Goal: Find specific page/section: Find specific page/section

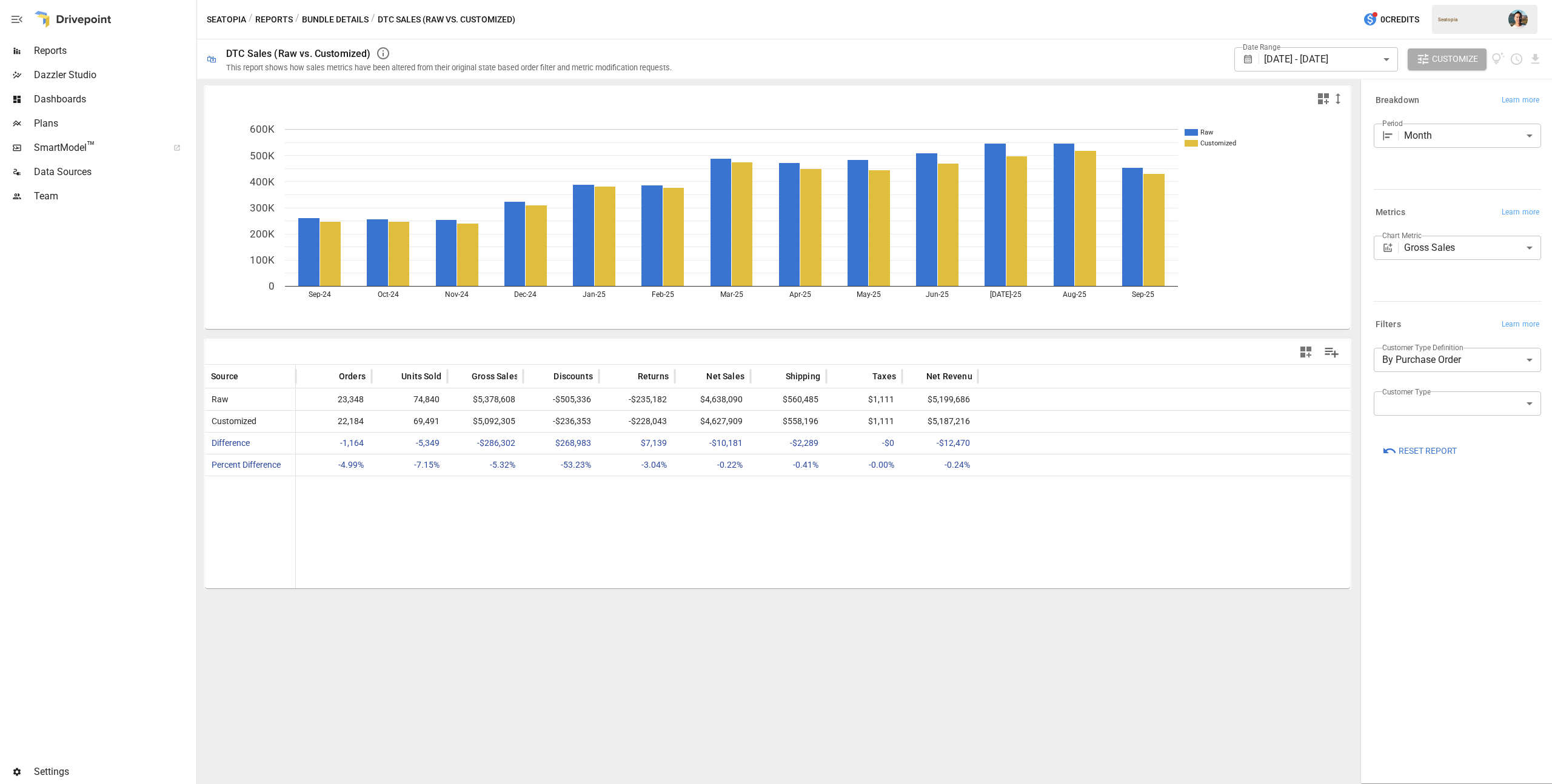
click at [1463, 0] on body "Reports Dazzler Studio Dashboards Plans SmartModel ™ Data Sources Team Settings…" at bounding box center [776, 0] width 1552 height 0
click at [1434, 296] on div at bounding box center [776, 392] width 1552 height 784
click at [1433, 0] on body "Reports Dazzler Studio Dashboards Plans SmartModel ™ Data Sources Team Settings…" at bounding box center [776, 0] width 1552 height 0
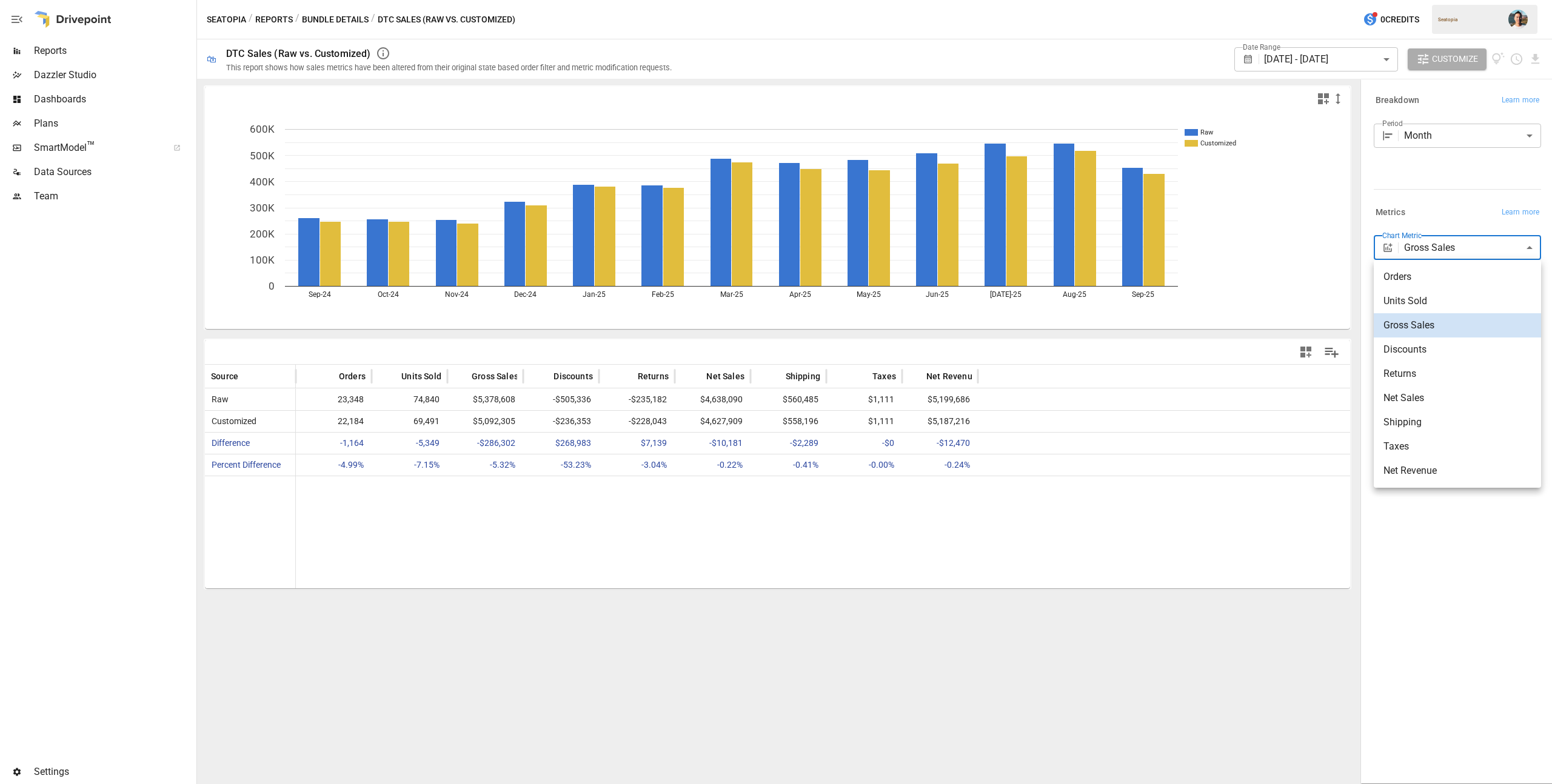
click at [1437, 205] on div at bounding box center [776, 392] width 1552 height 784
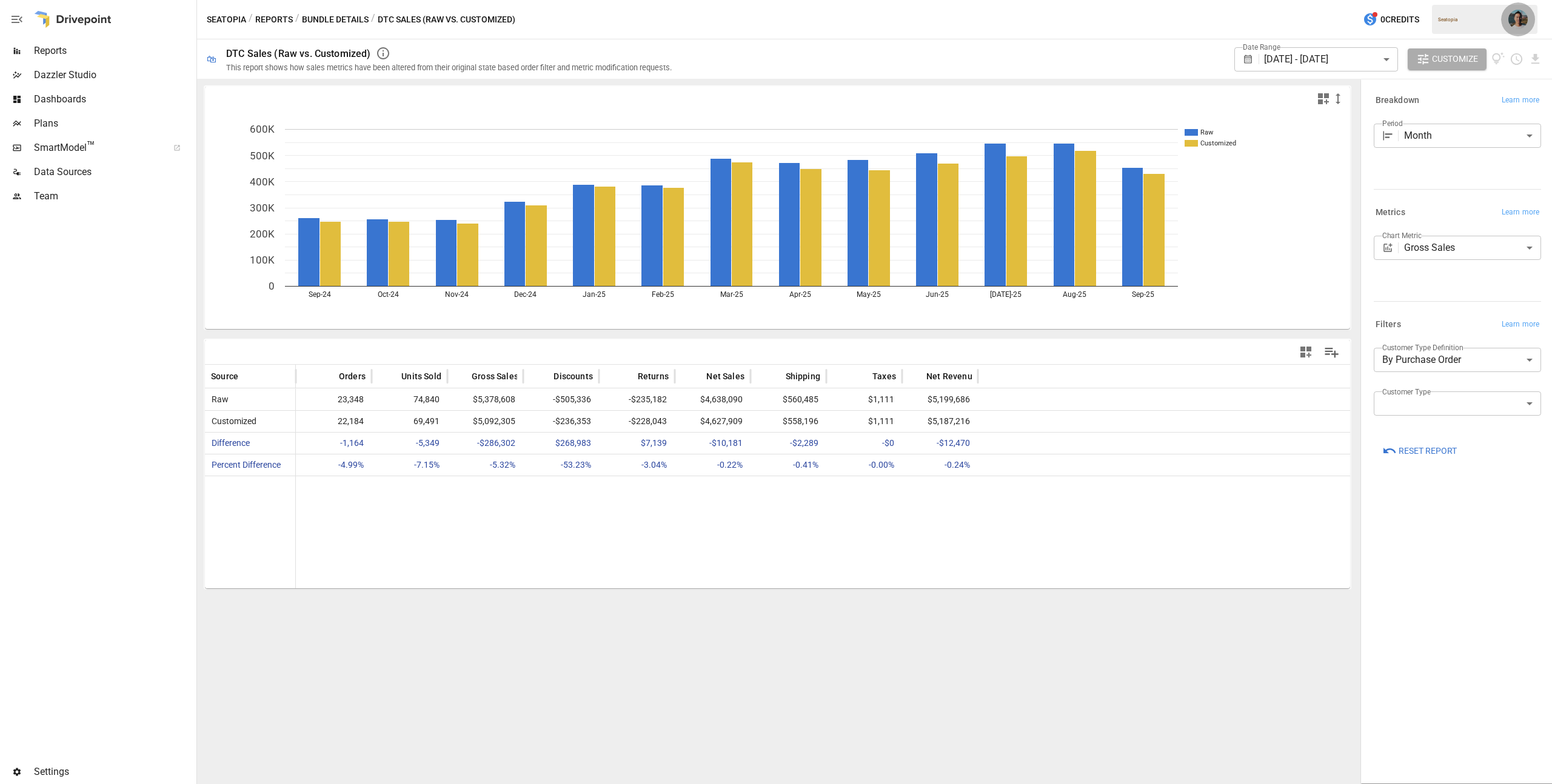
click at [1507, 16] on button "button" at bounding box center [1518, 19] width 34 height 34
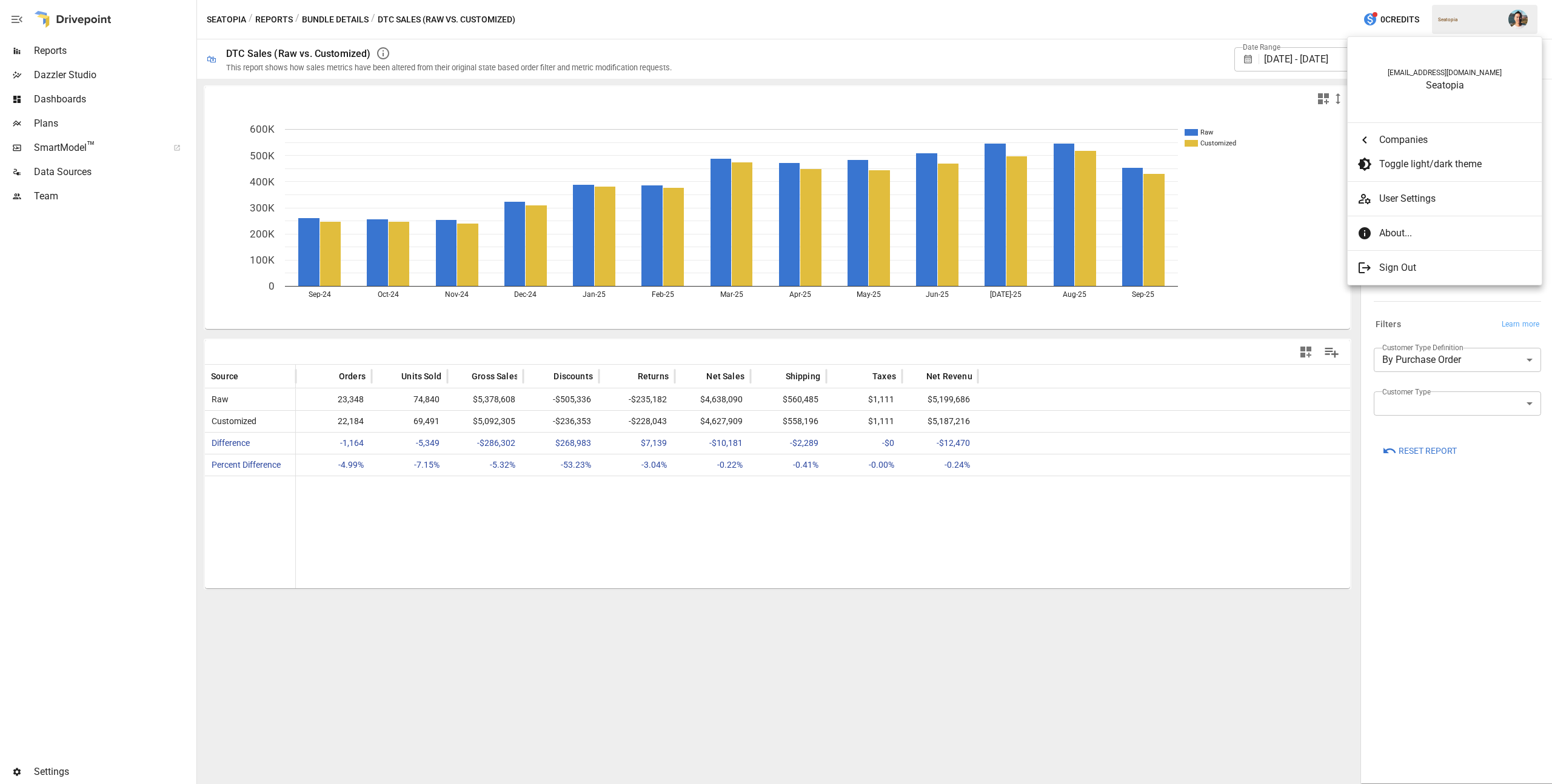
click at [274, 19] on div at bounding box center [776, 392] width 1552 height 784
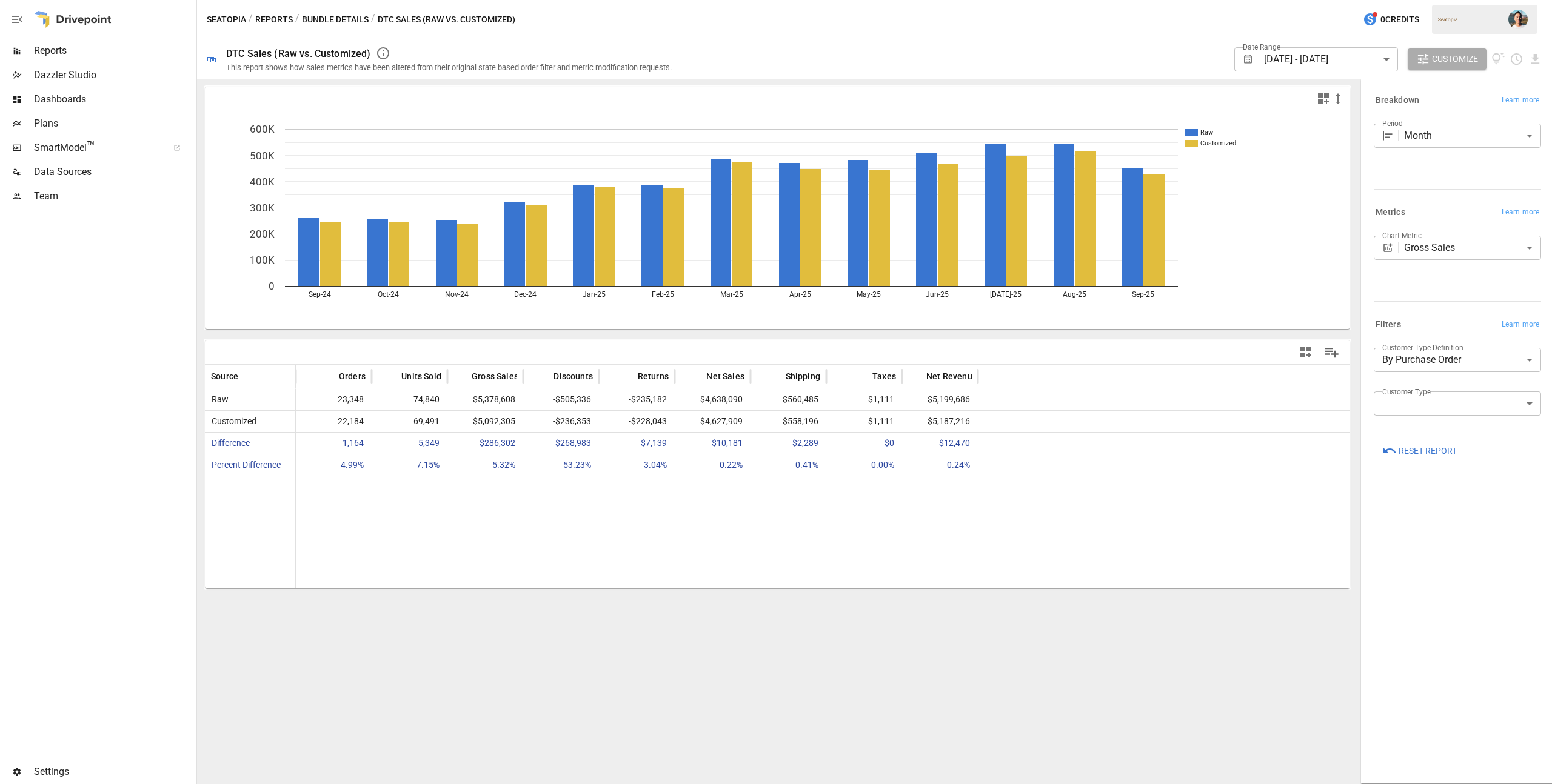
click at [276, 17] on button "Reports" at bounding box center [274, 19] width 37 height 15
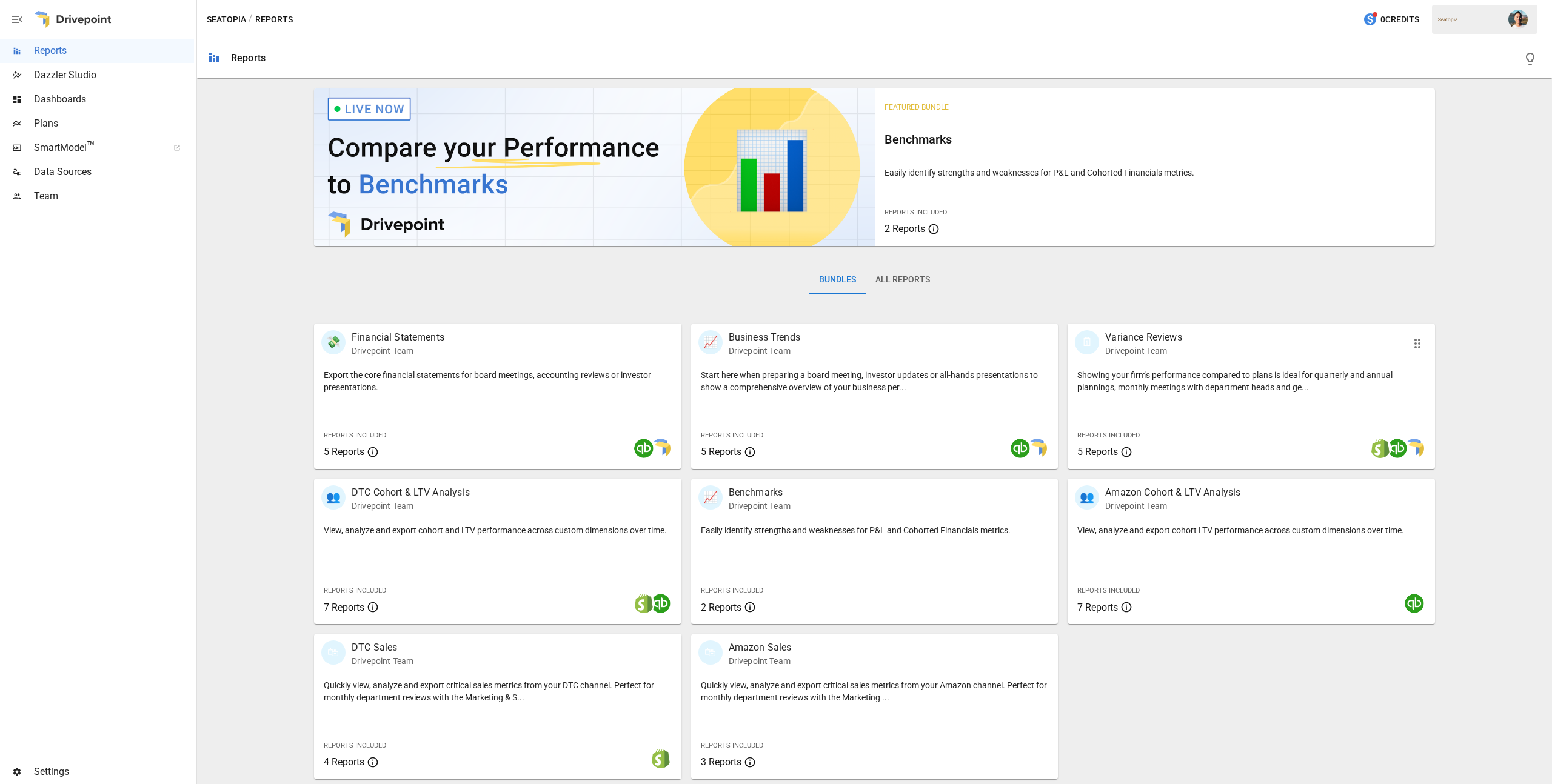
click at [1143, 401] on div "Showing your firm's performance compared to plans is ideal for quarterly and an…" at bounding box center [1251, 417] width 367 height 105
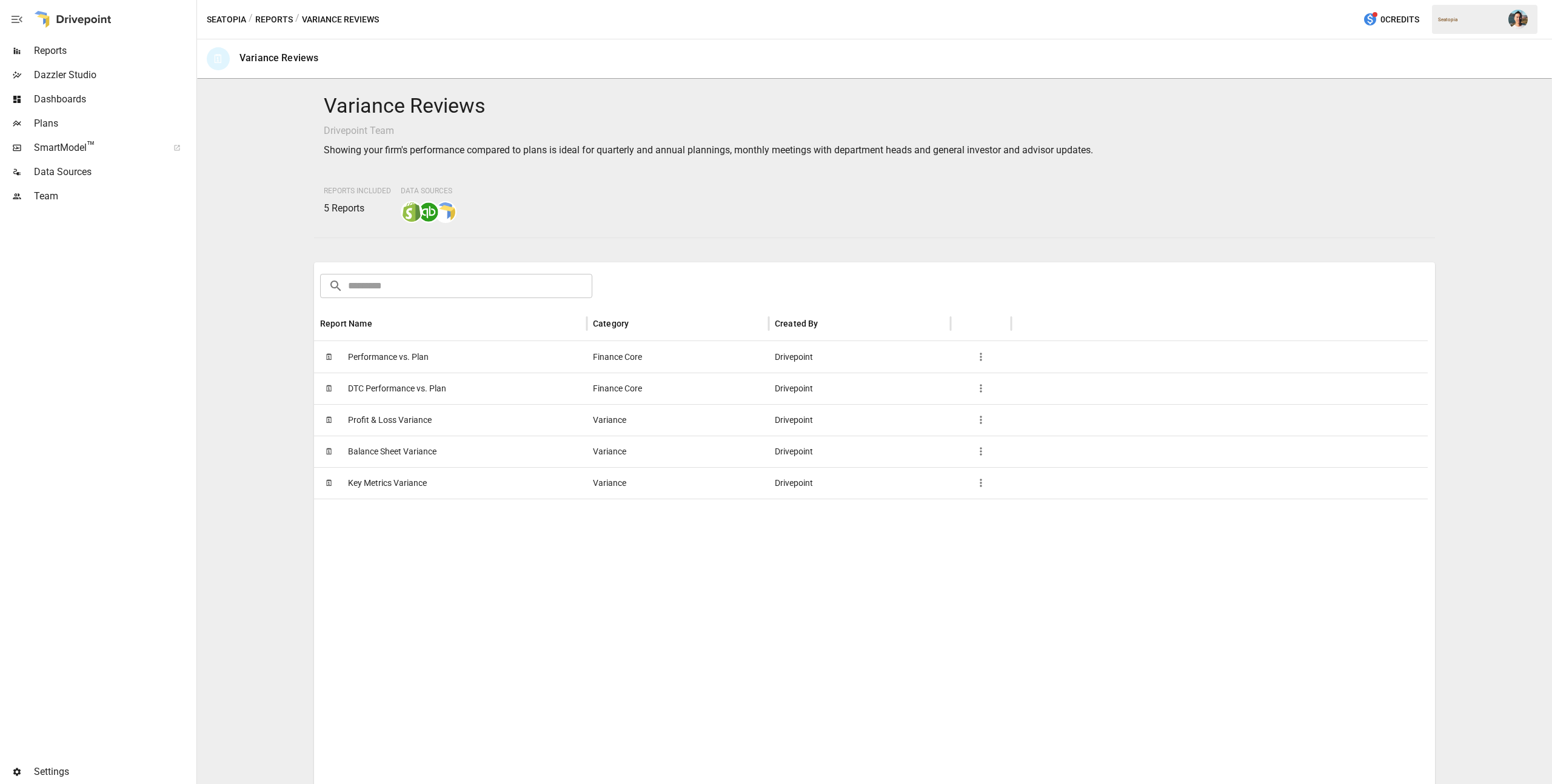
click at [406, 424] on span "Profit & Loss Variance" at bounding box center [390, 420] width 84 height 31
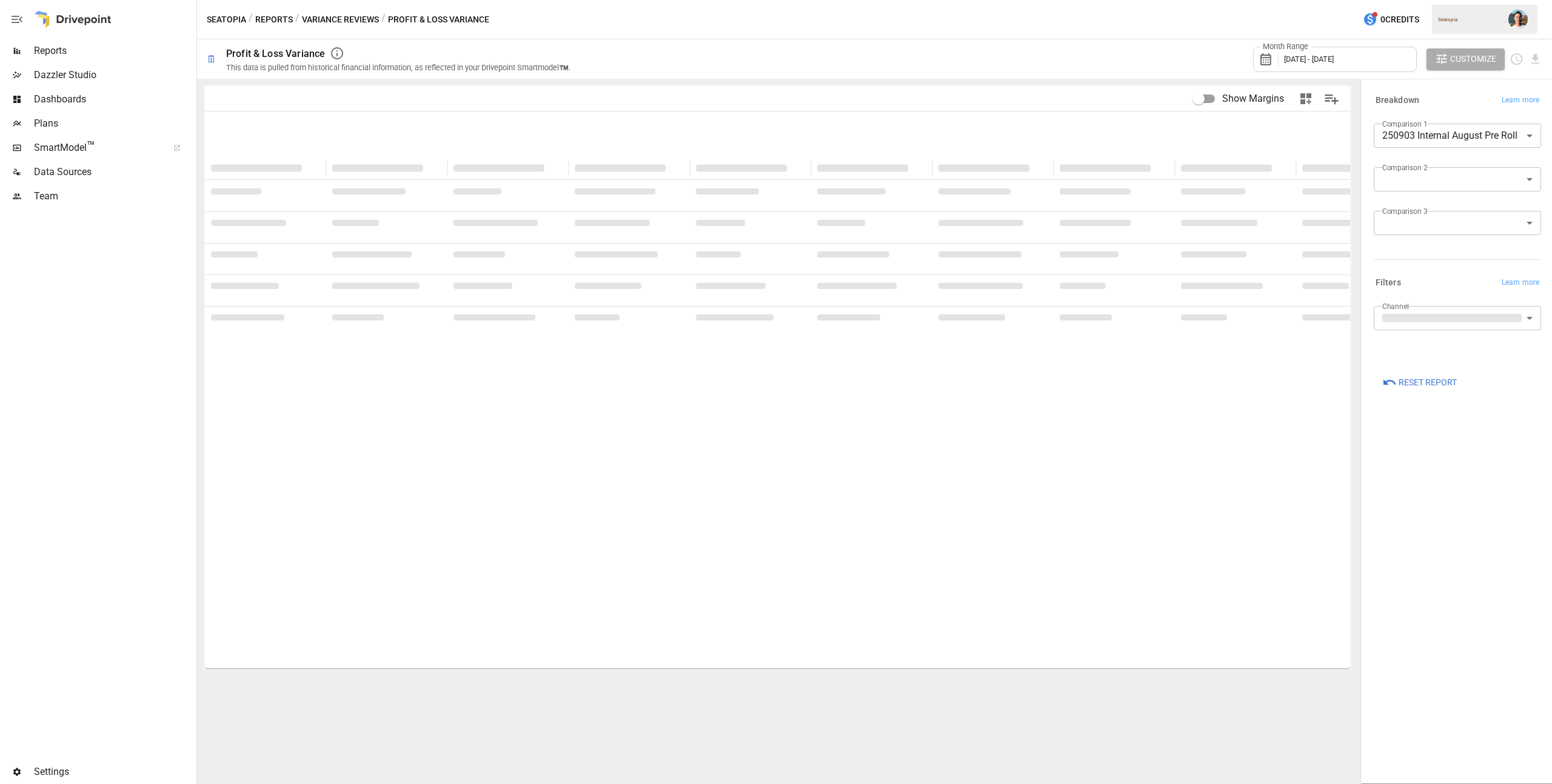
click at [1449, 0] on body "**********" at bounding box center [776, 0] width 1552 height 0
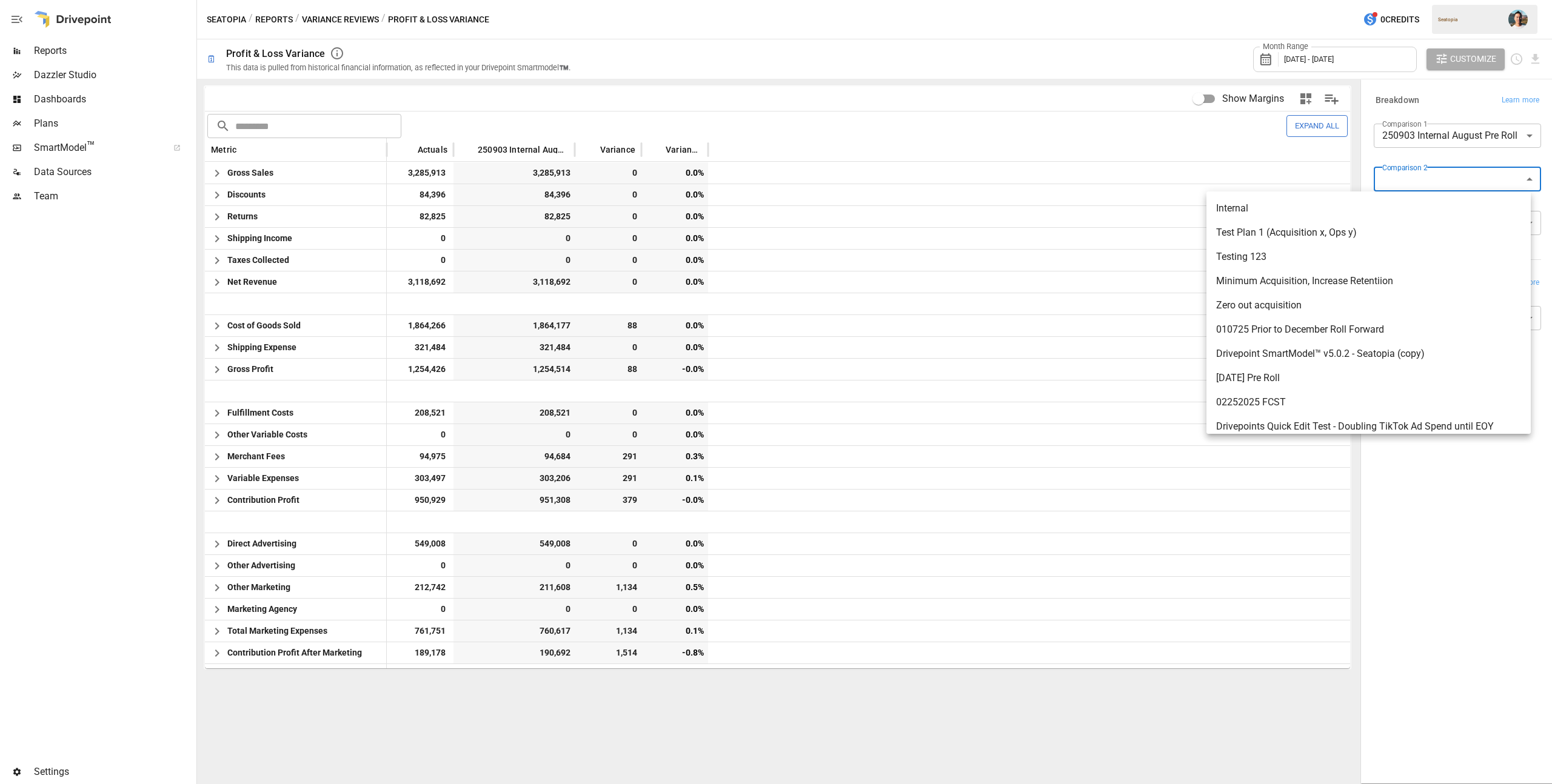
click at [1378, 91] on div at bounding box center [776, 392] width 1552 height 784
